Goal: Task Accomplishment & Management: Manage account settings

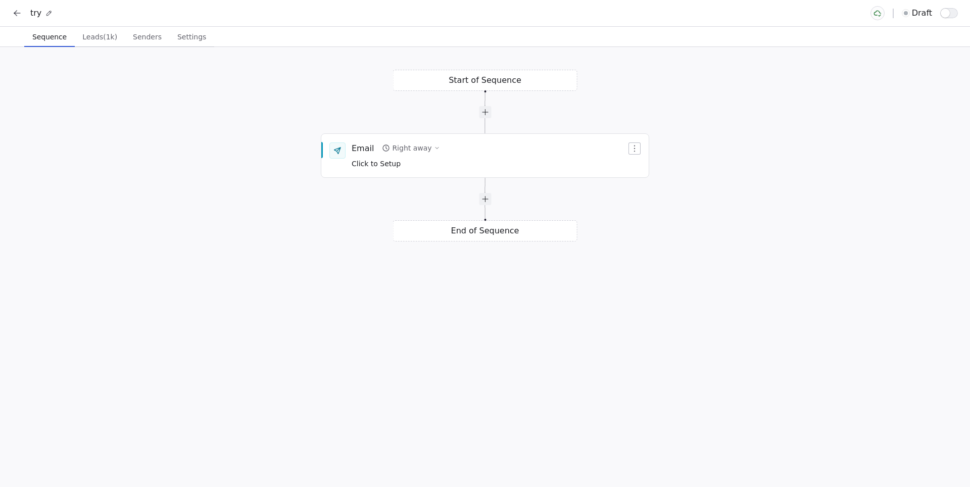
click at [187, 39] on span "Settings" at bounding box center [191, 37] width 37 height 14
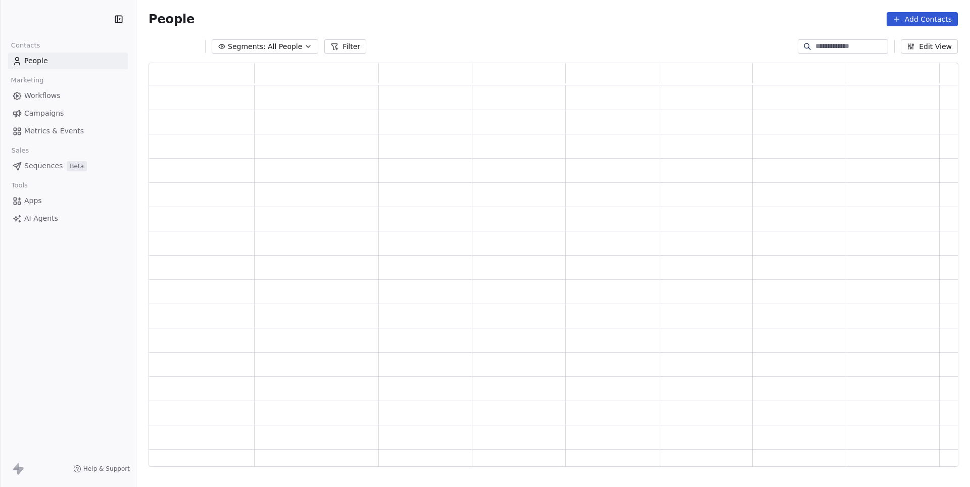
scroll to position [404, 809]
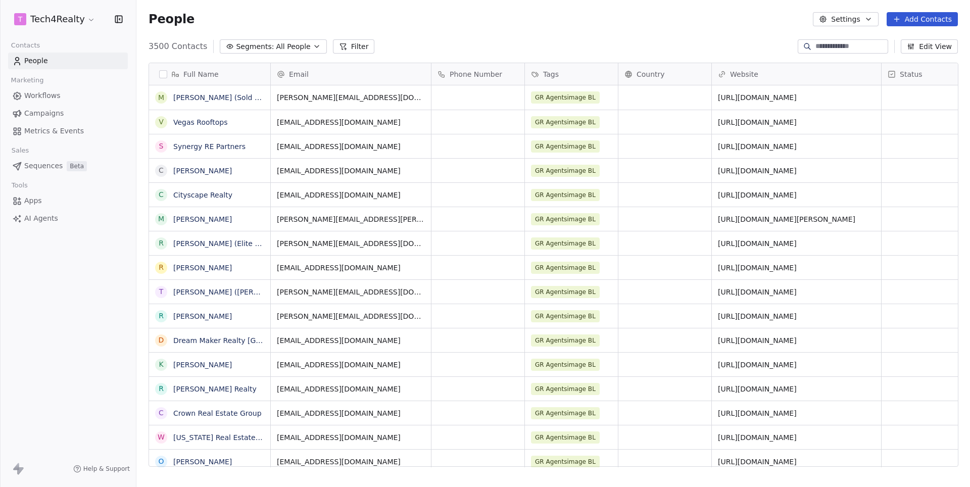
click at [83, 19] on html "T Tech4Realty Contacts People Marketing Workflows Campaigns Metrics & Events Sa…" at bounding box center [485, 243] width 970 height 487
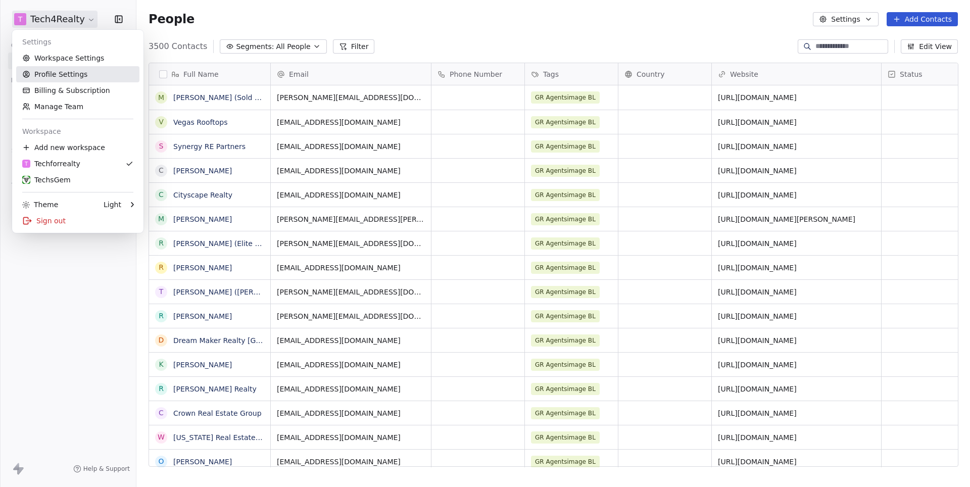
scroll to position [429, 834]
click at [77, 60] on link "Workspace Settings" at bounding box center [77, 58] width 123 height 16
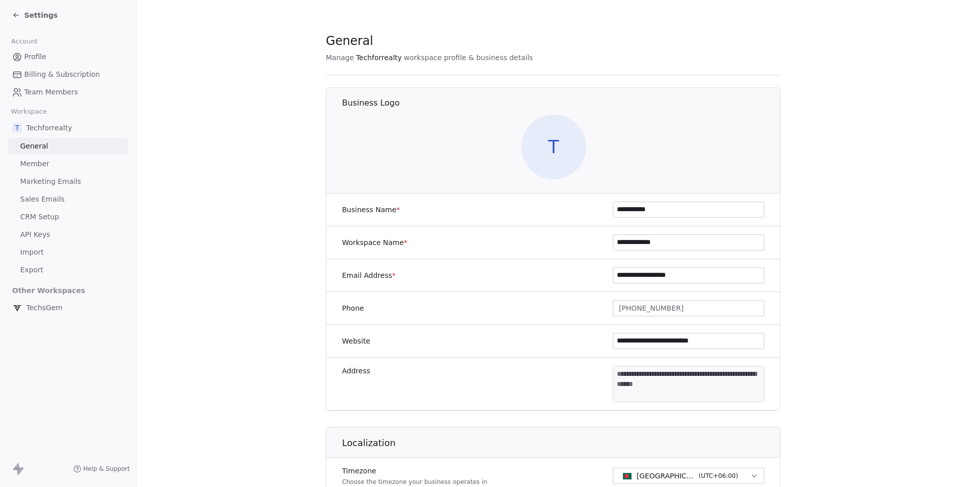
click at [45, 176] on span "Marketing Emails" at bounding box center [50, 181] width 61 height 11
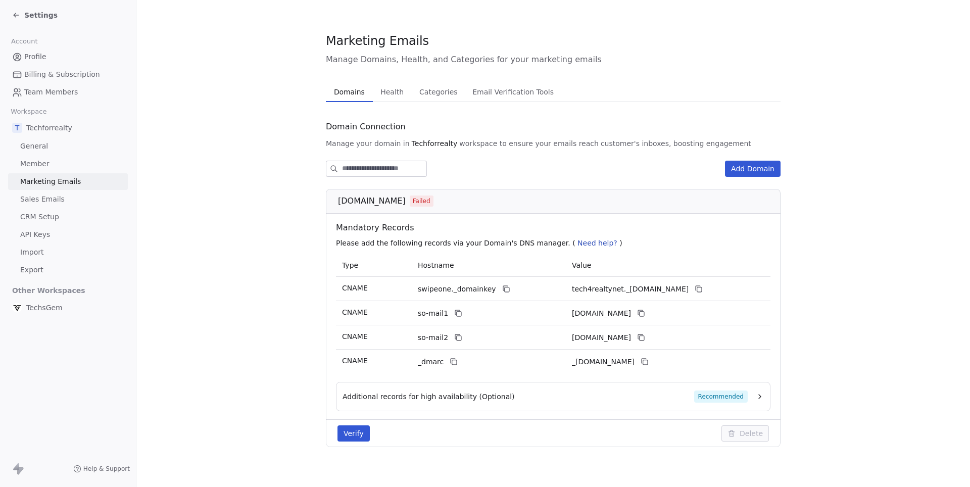
click at [366, 205] on span "[DOMAIN_NAME]" at bounding box center [372, 201] width 68 height 12
copy span "[DOMAIN_NAME]"
click at [263, 222] on section "Marketing Emails Manage Domains, Health, and Categories for your marketing emai…" at bounding box center [553, 248] width 834 height 496
